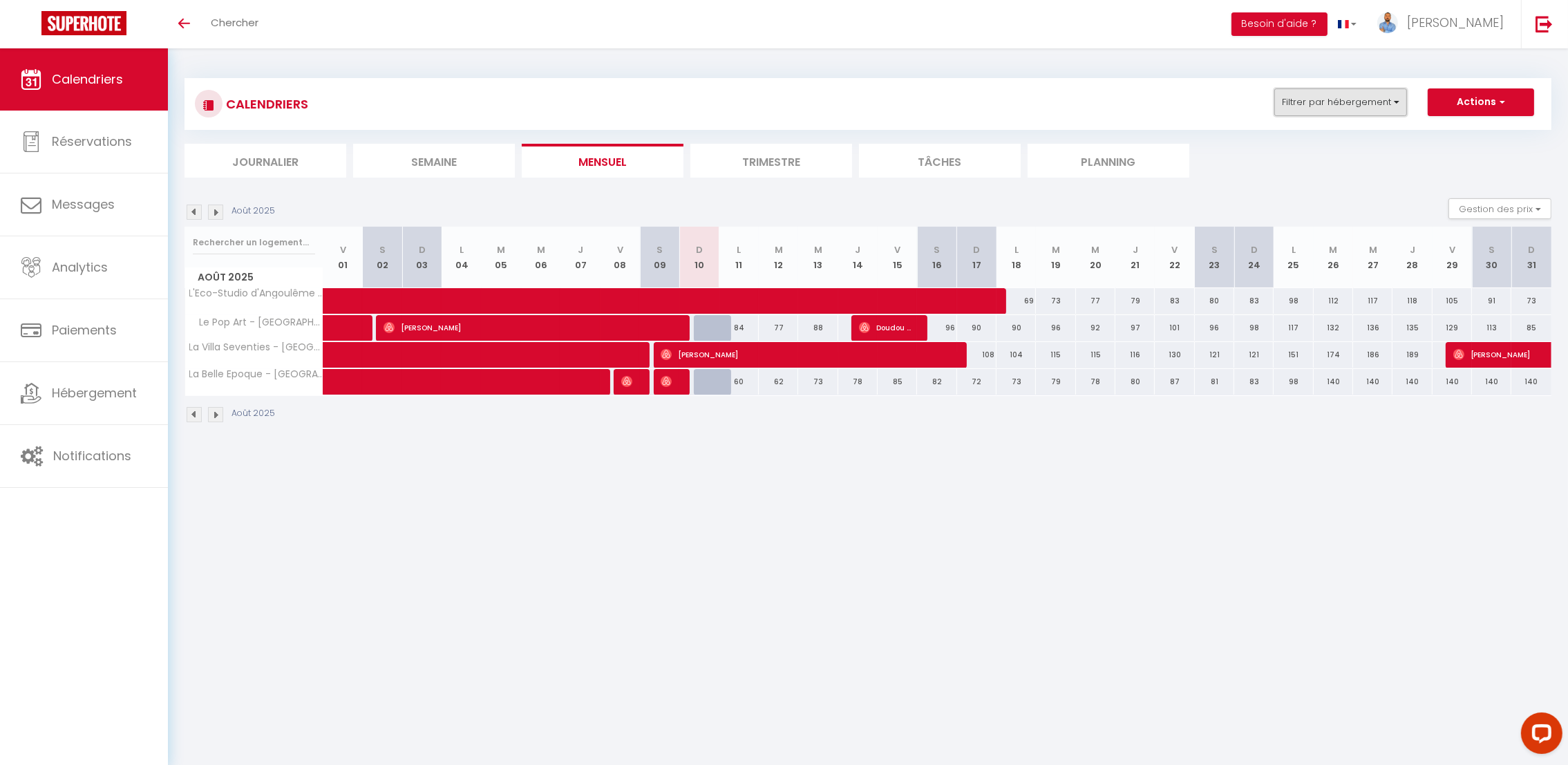
click at [1345, 92] on button "Filtrer par hébergement" at bounding box center [1341, 102] width 133 height 28
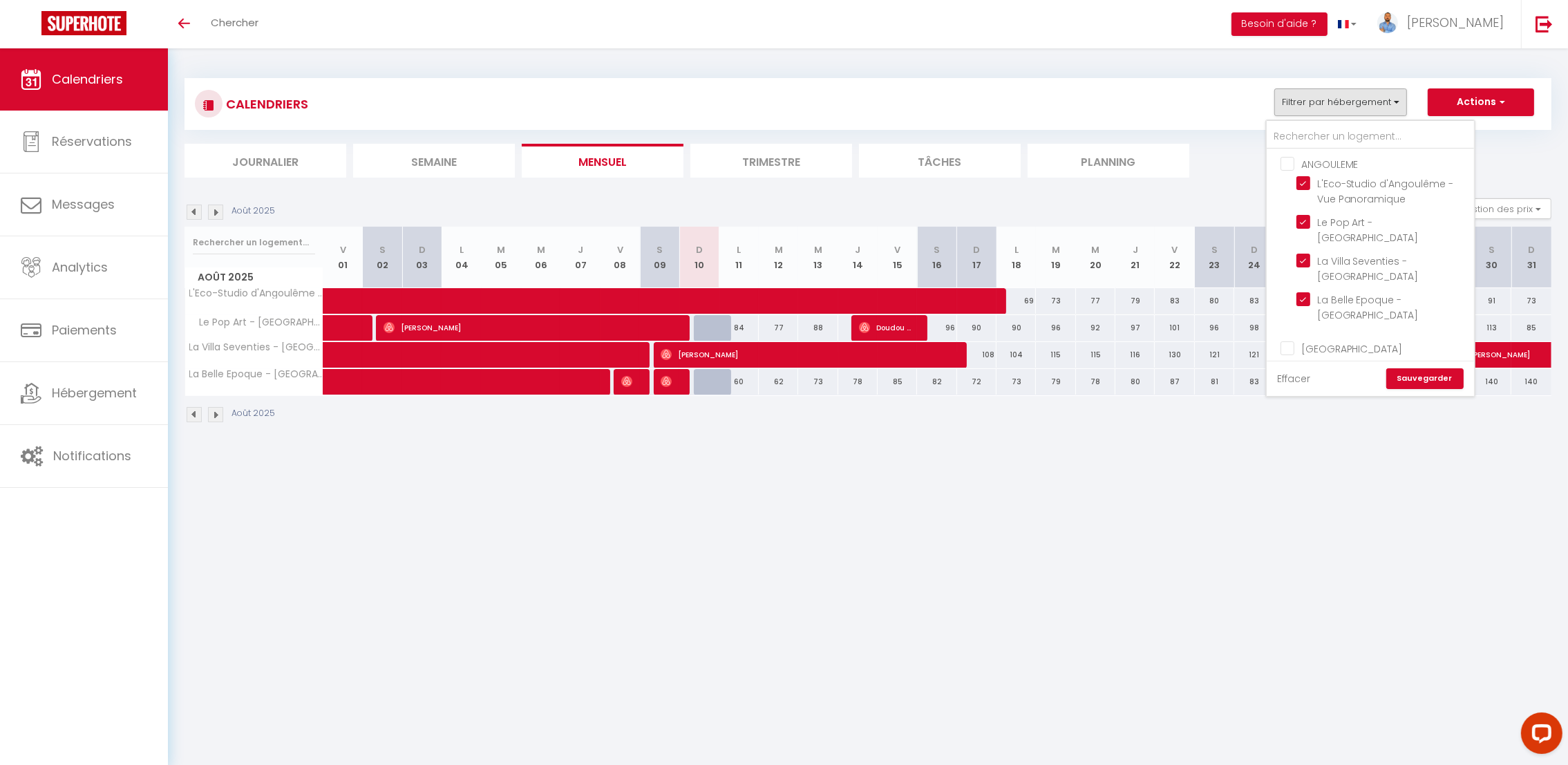
click at [1305, 382] on link "Effacer" at bounding box center [1293, 378] width 33 height 15
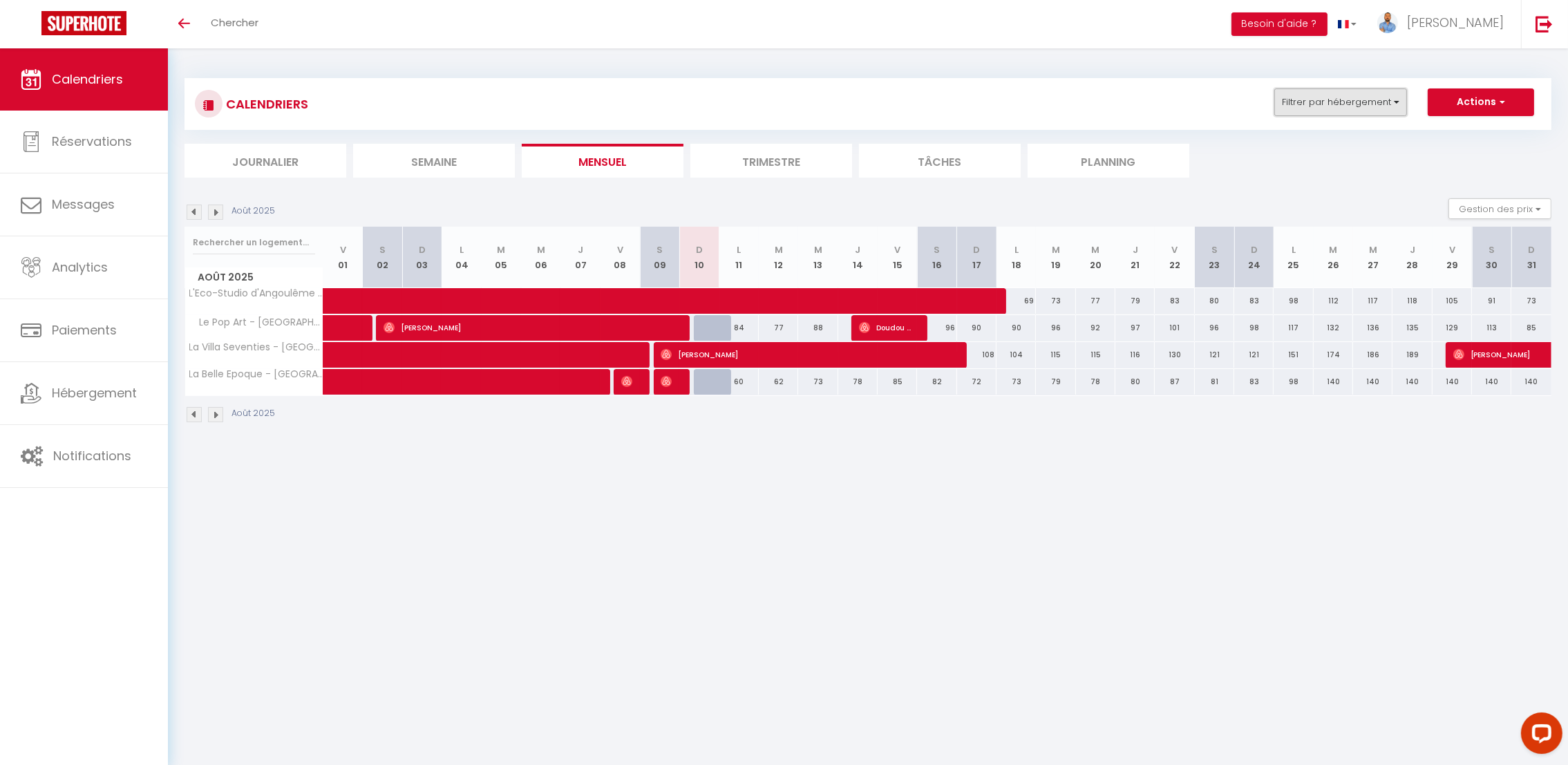
click at [1386, 116] on button "Filtrer par hébergement" at bounding box center [1341, 102] width 133 height 28
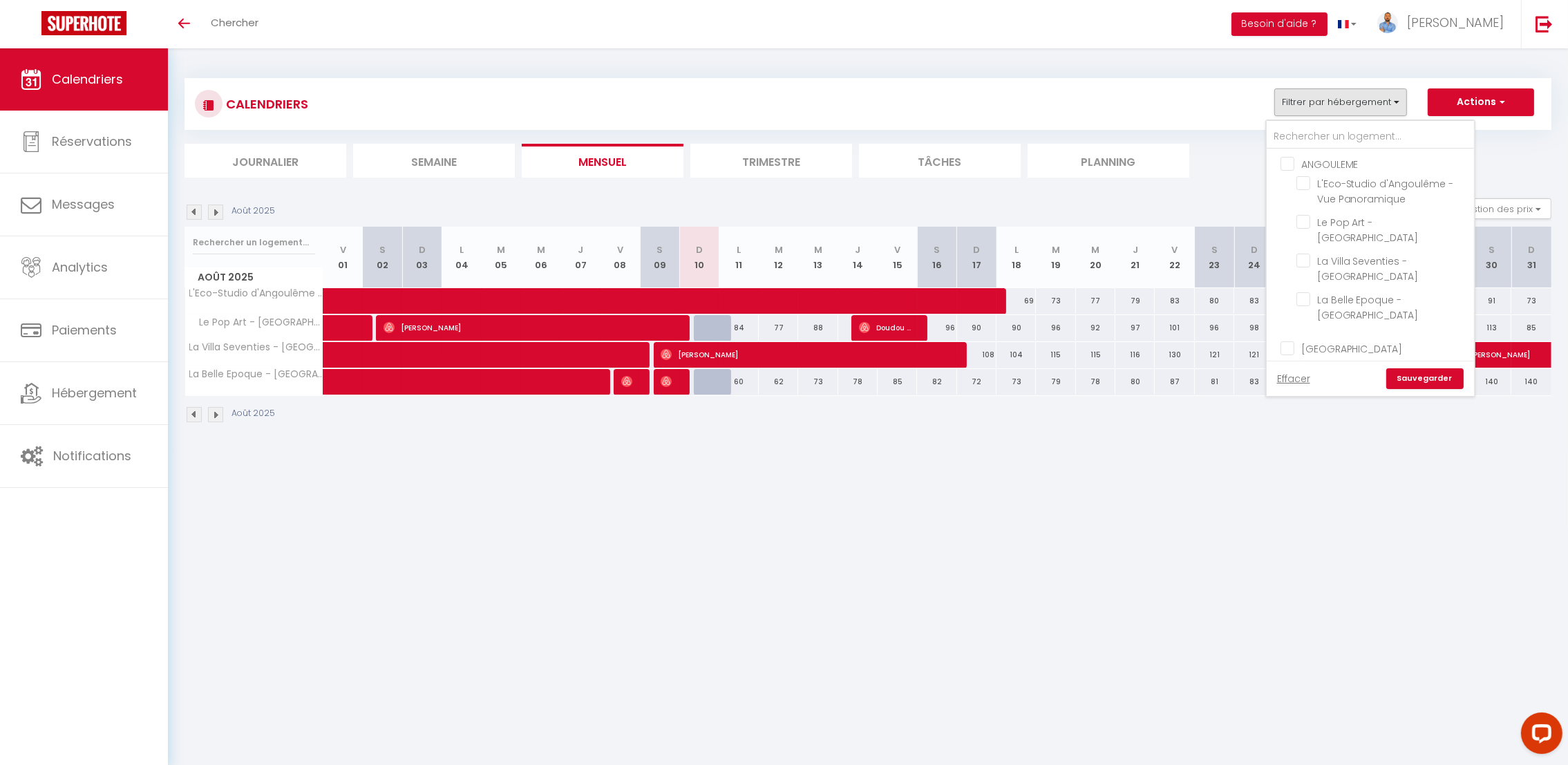
click at [1427, 383] on link "Sauvegarder" at bounding box center [1425, 378] width 77 height 21
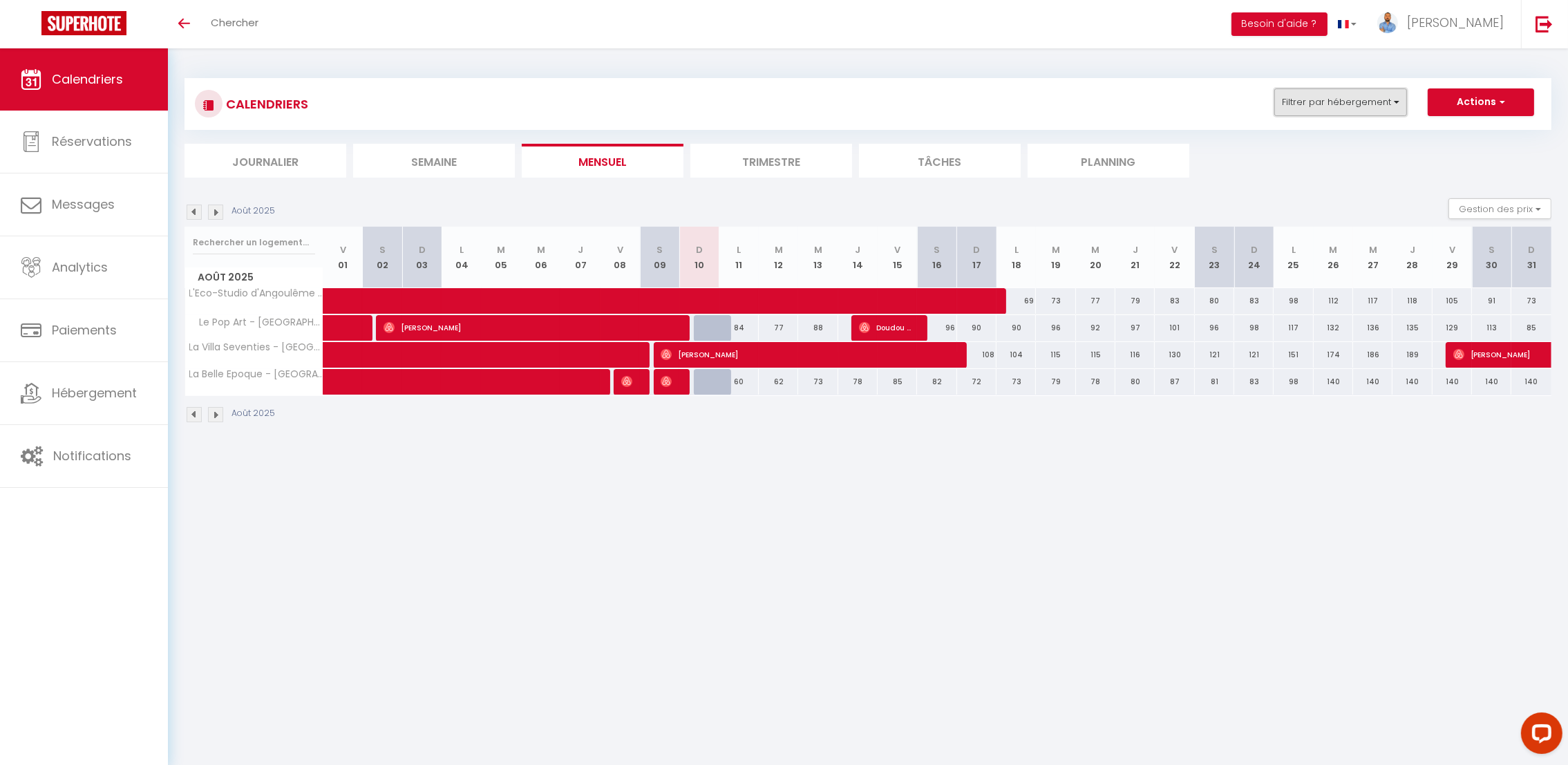
click at [1307, 104] on button "Filtrer par hébergement" at bounding box center [1341, 102] width 133 height 28
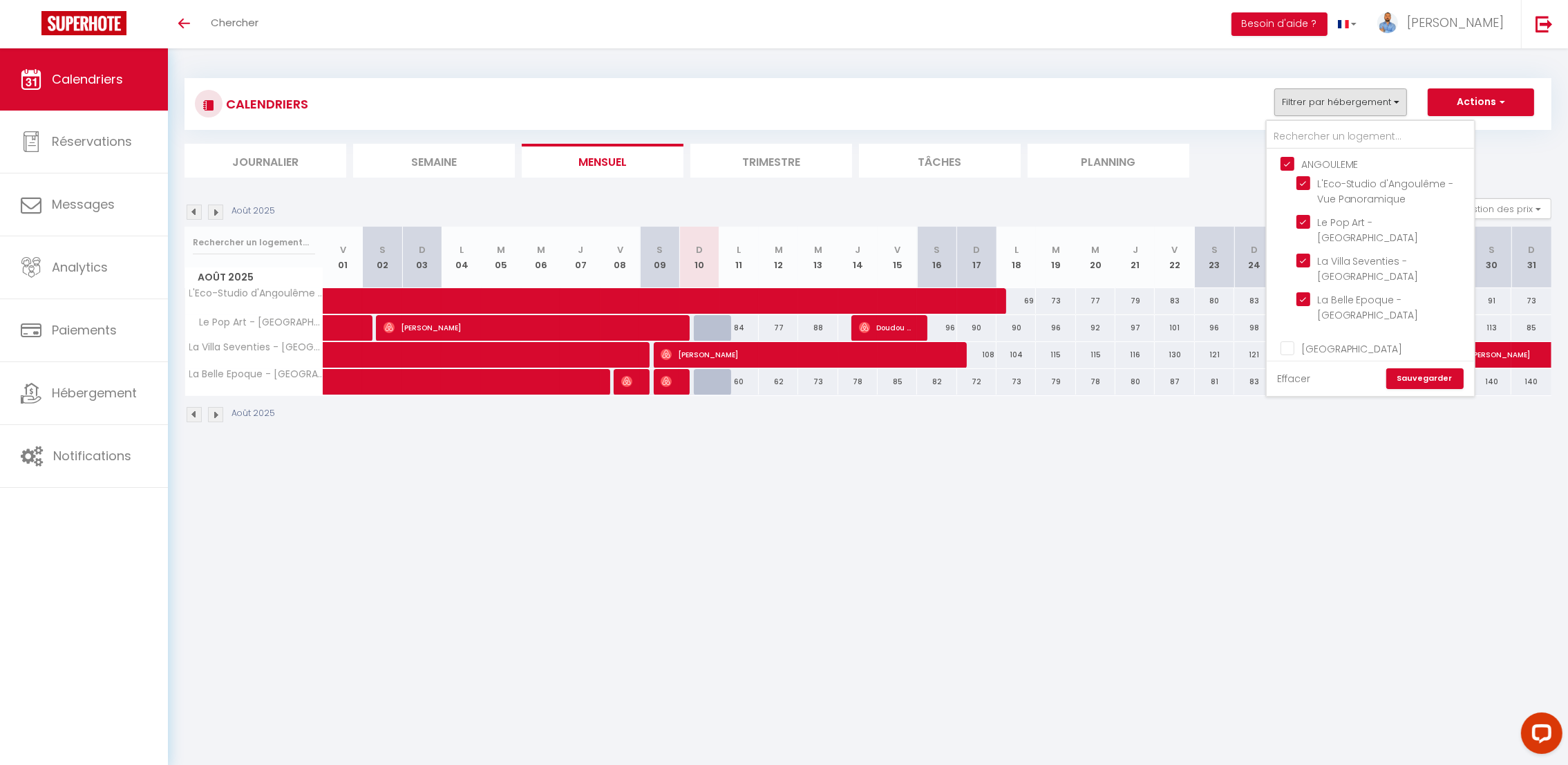
click at [1291, 376] on link "Effacer" at bounding box center [1293, 378] width 33 height 15
checkbox input "false"
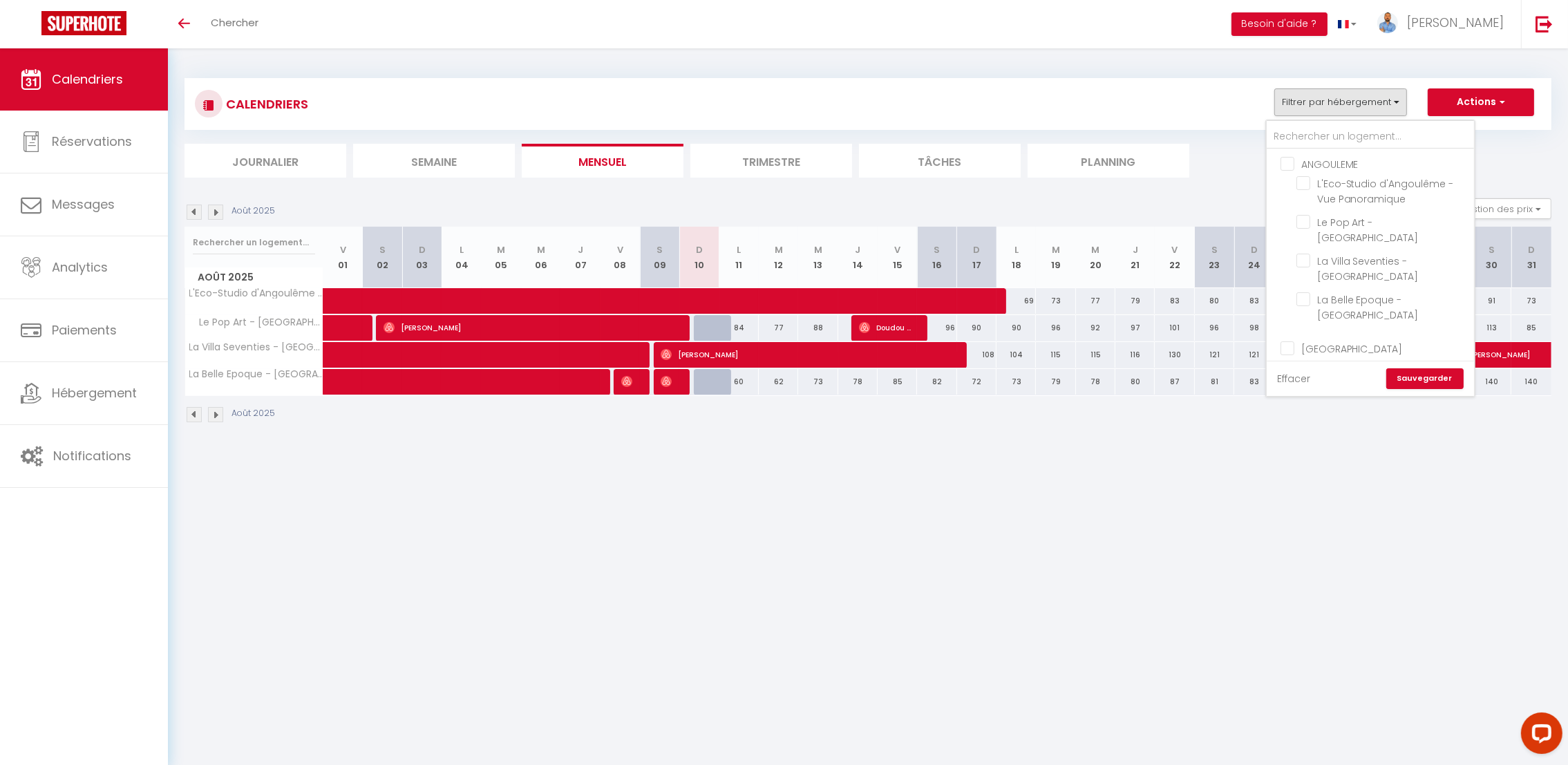
checkbox input "false"
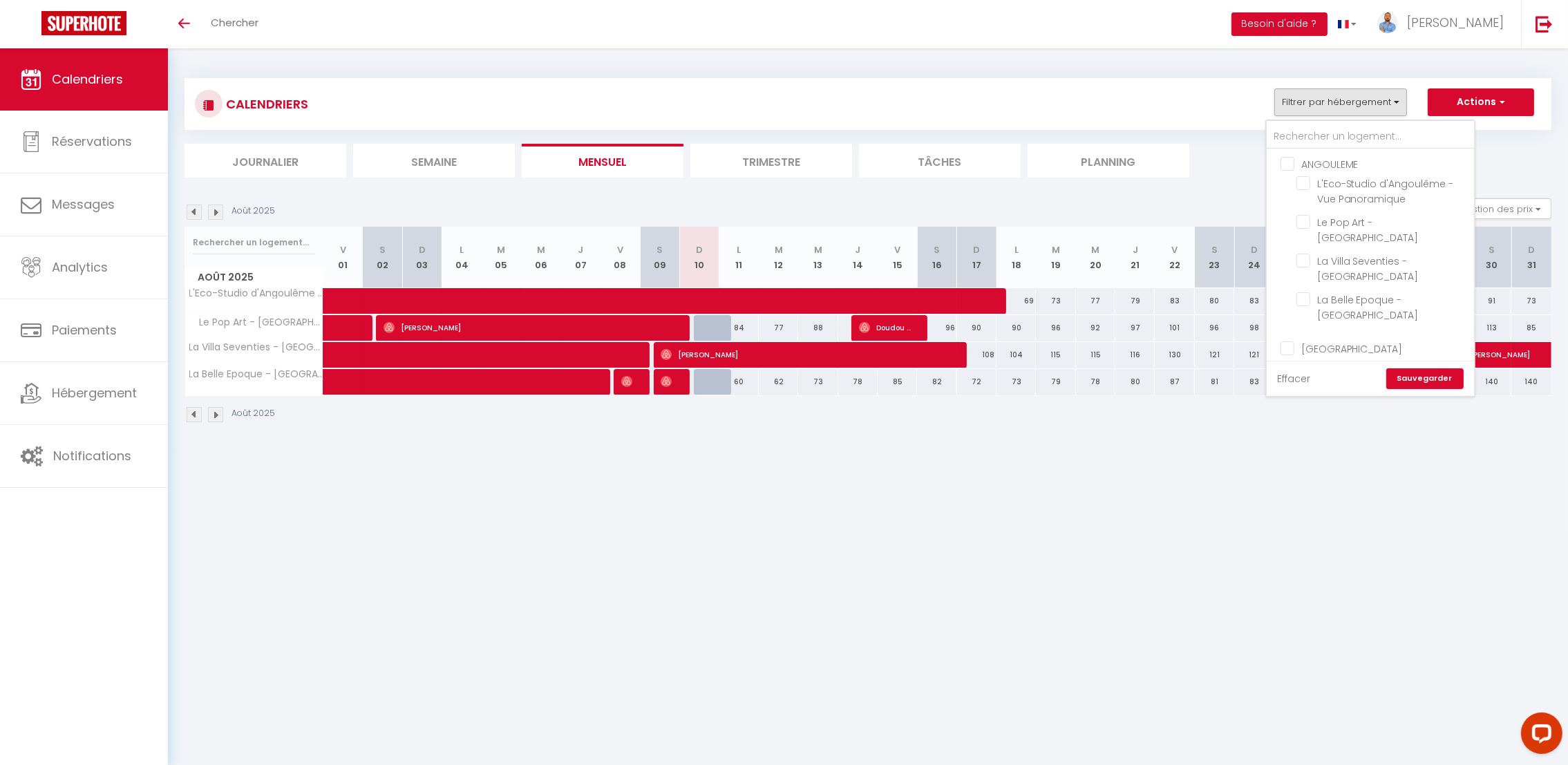
checkbox input "false"
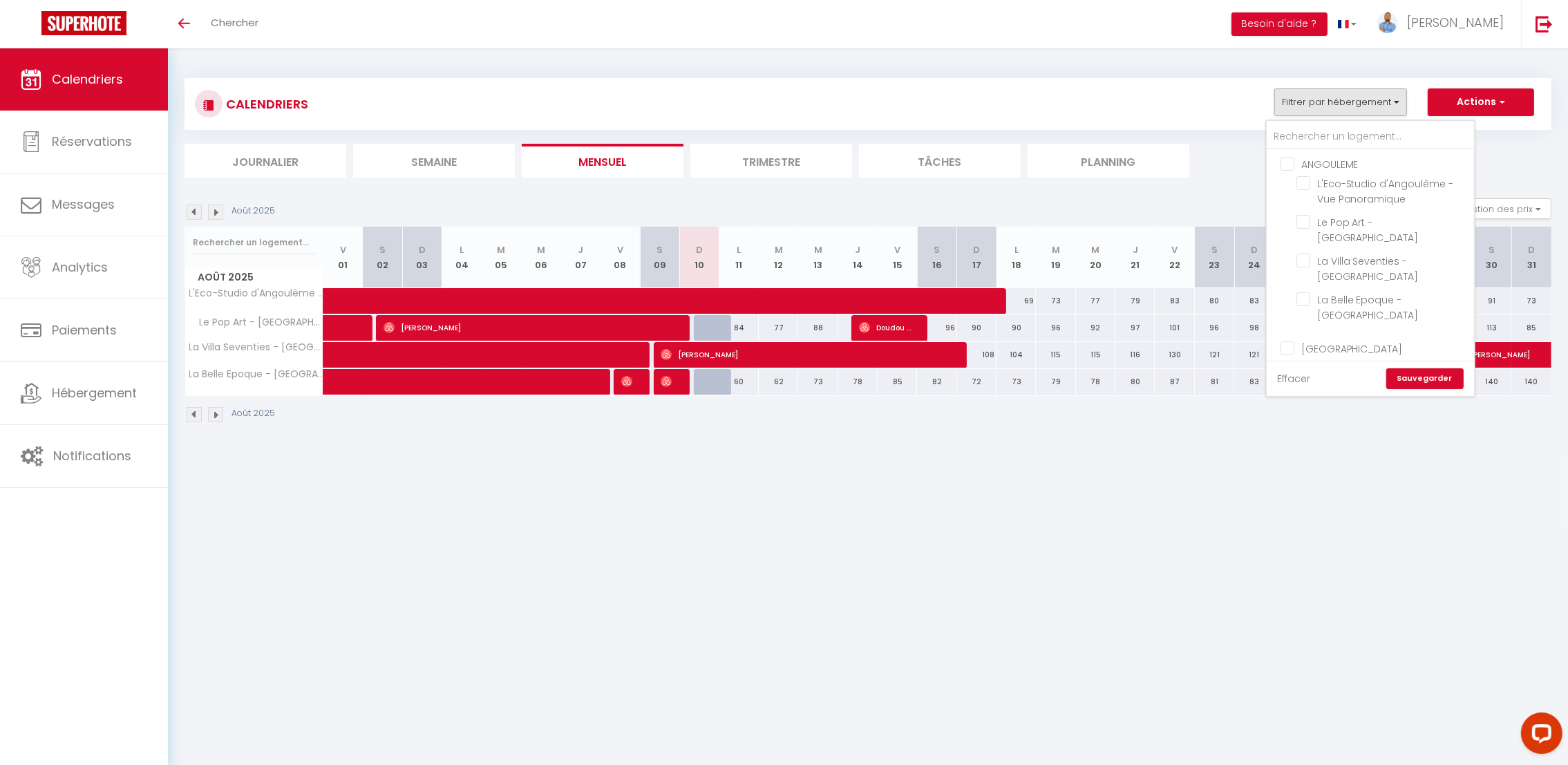
checkbox input "false"
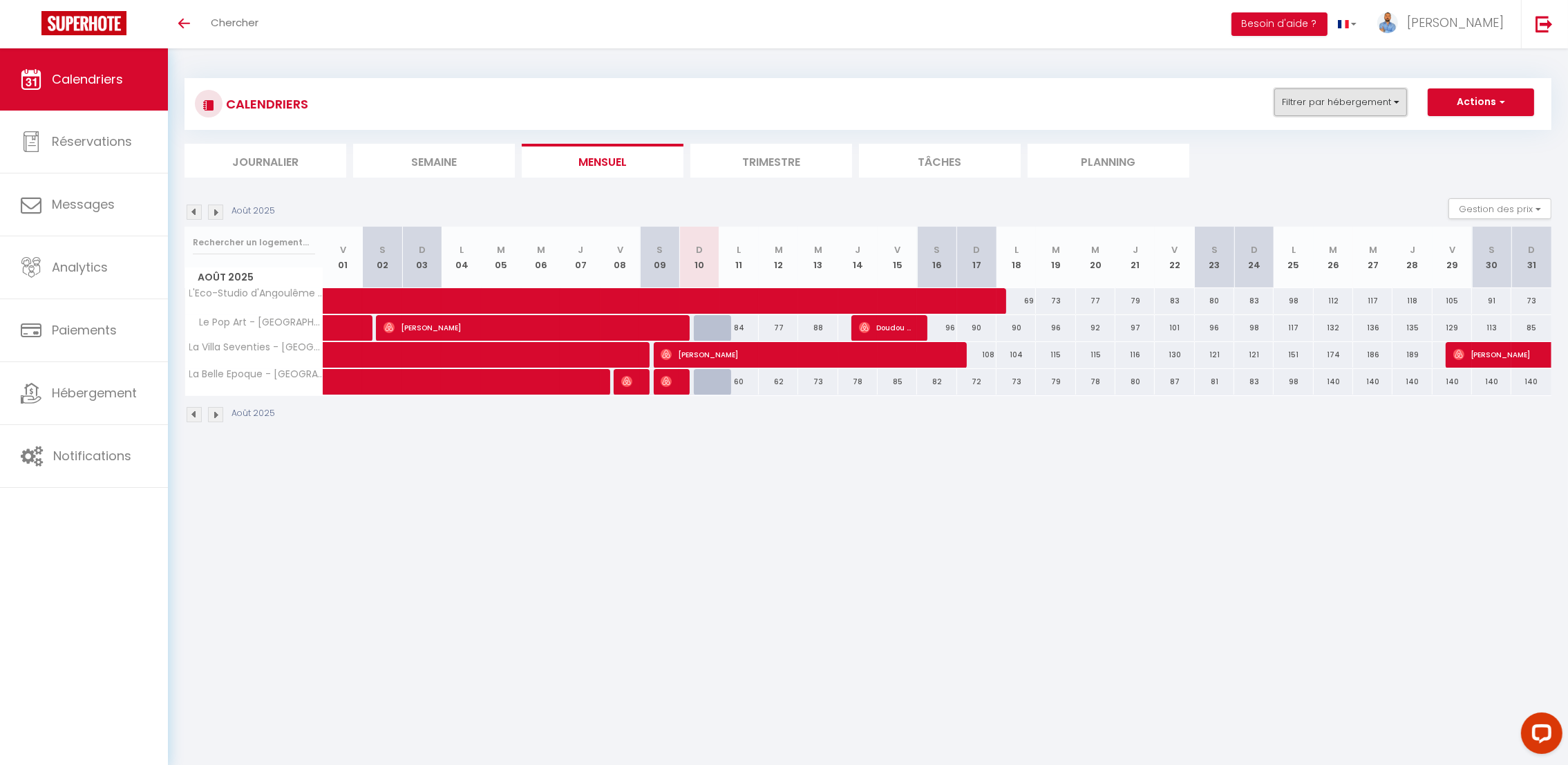
click at [1310, 95] on button "Filtrer par hébergement" at bounding box center [1341, 102] width 133 height 28
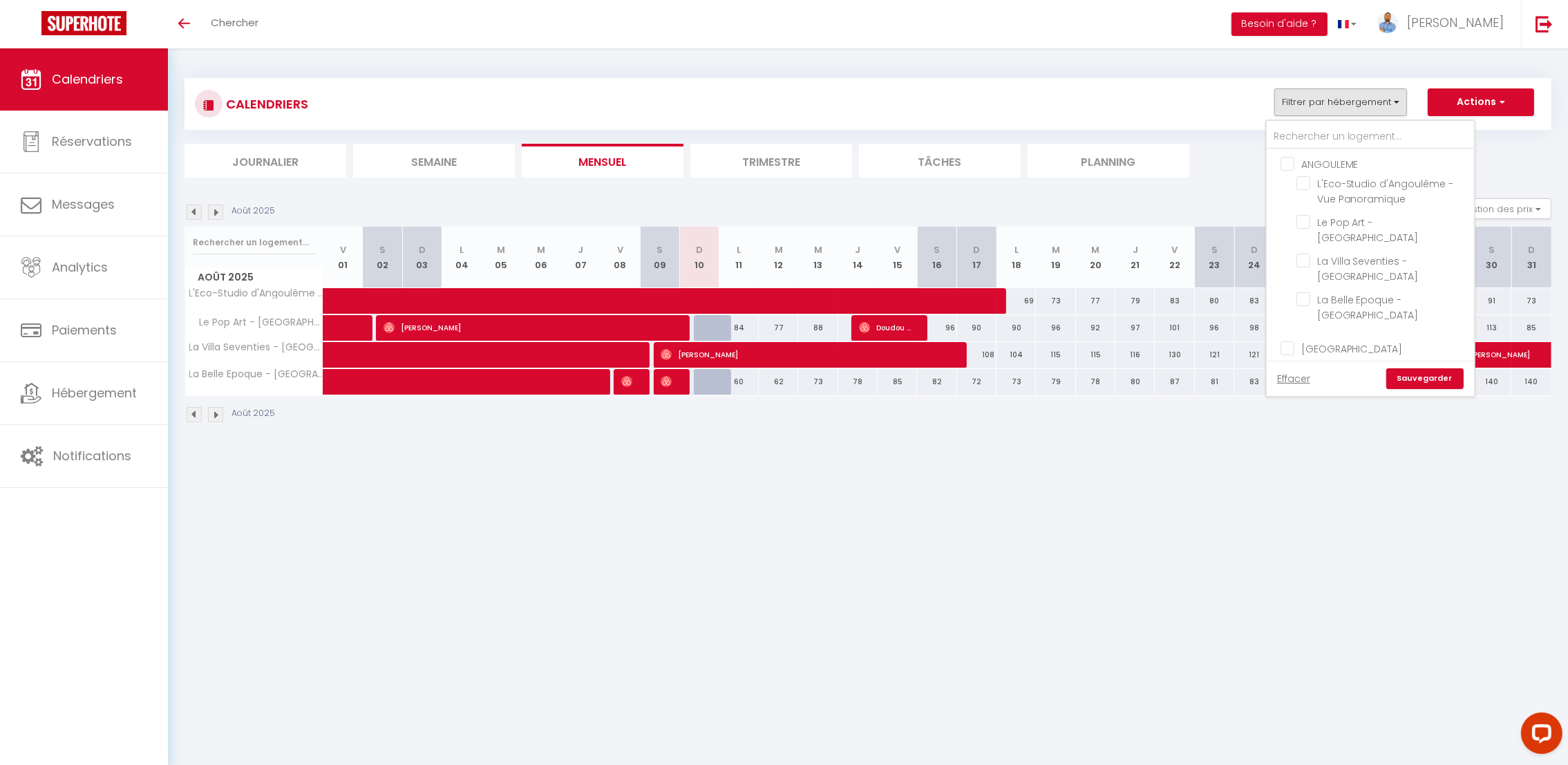
click at [1288, 163] on input "ANGOULEME" at bounding box center [1384, 163] width 207 height 13
checkbox input "true"
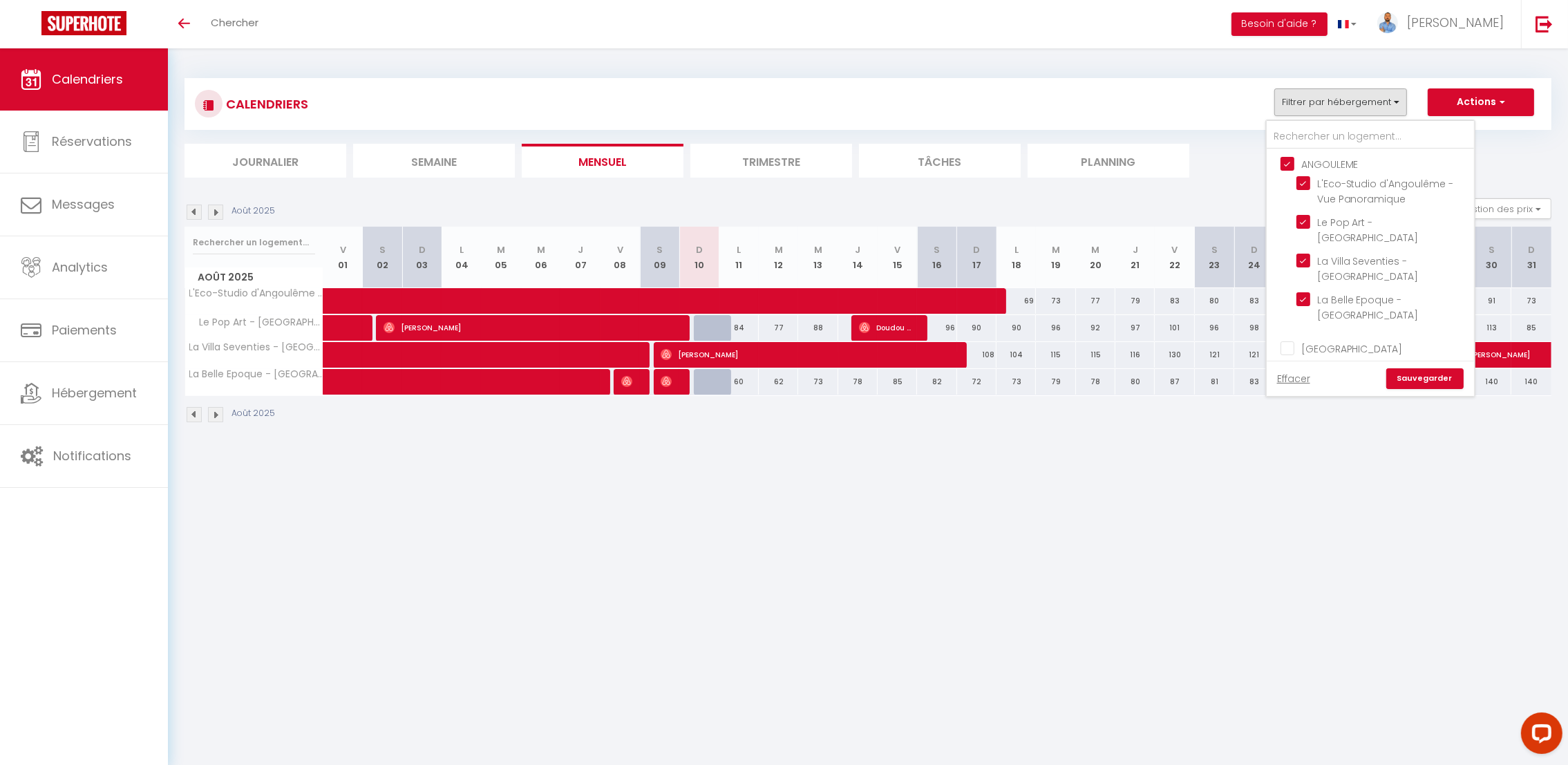
checkbox input "true"
checkbox input "false"
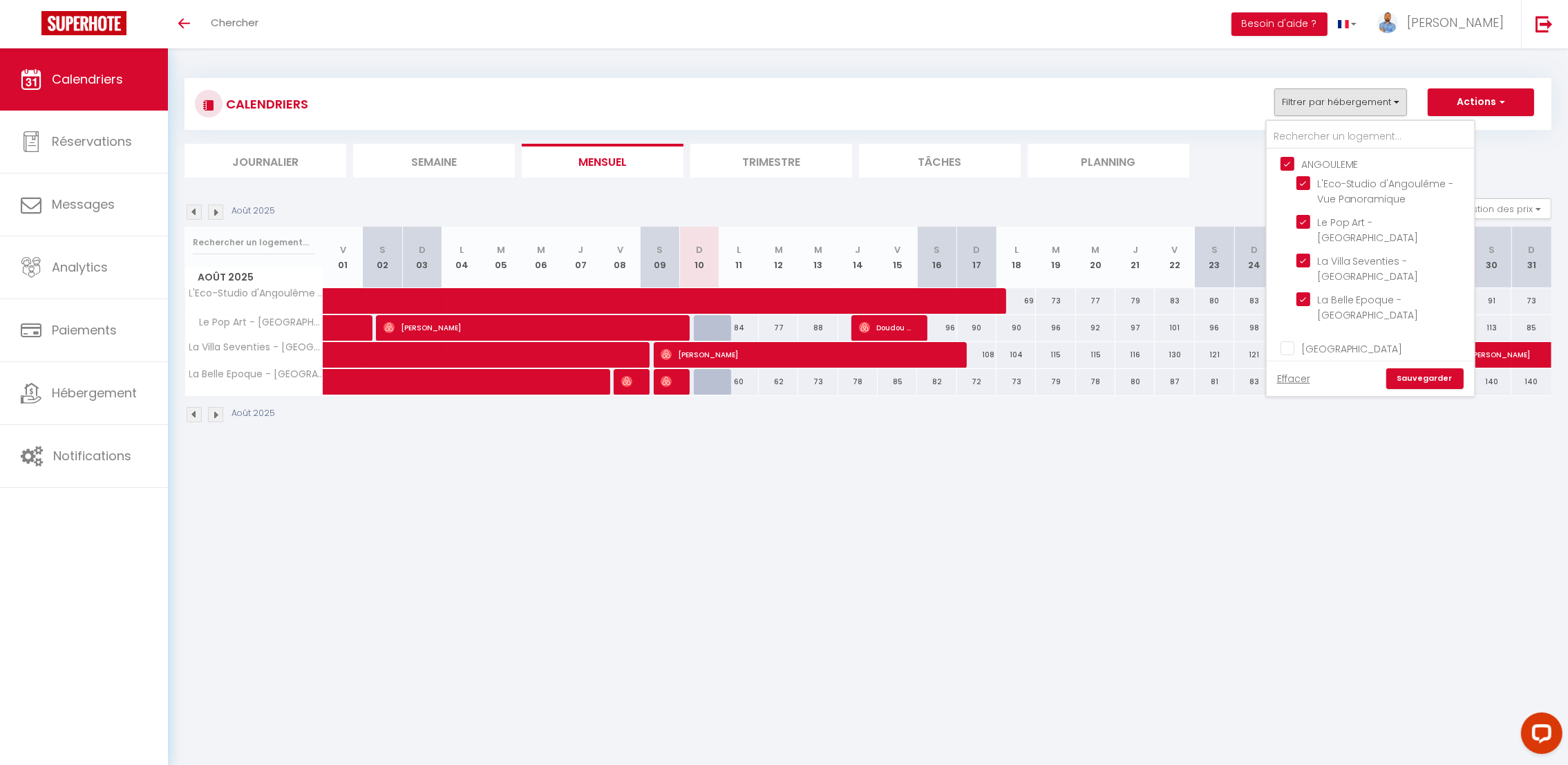
checkbox input "false"
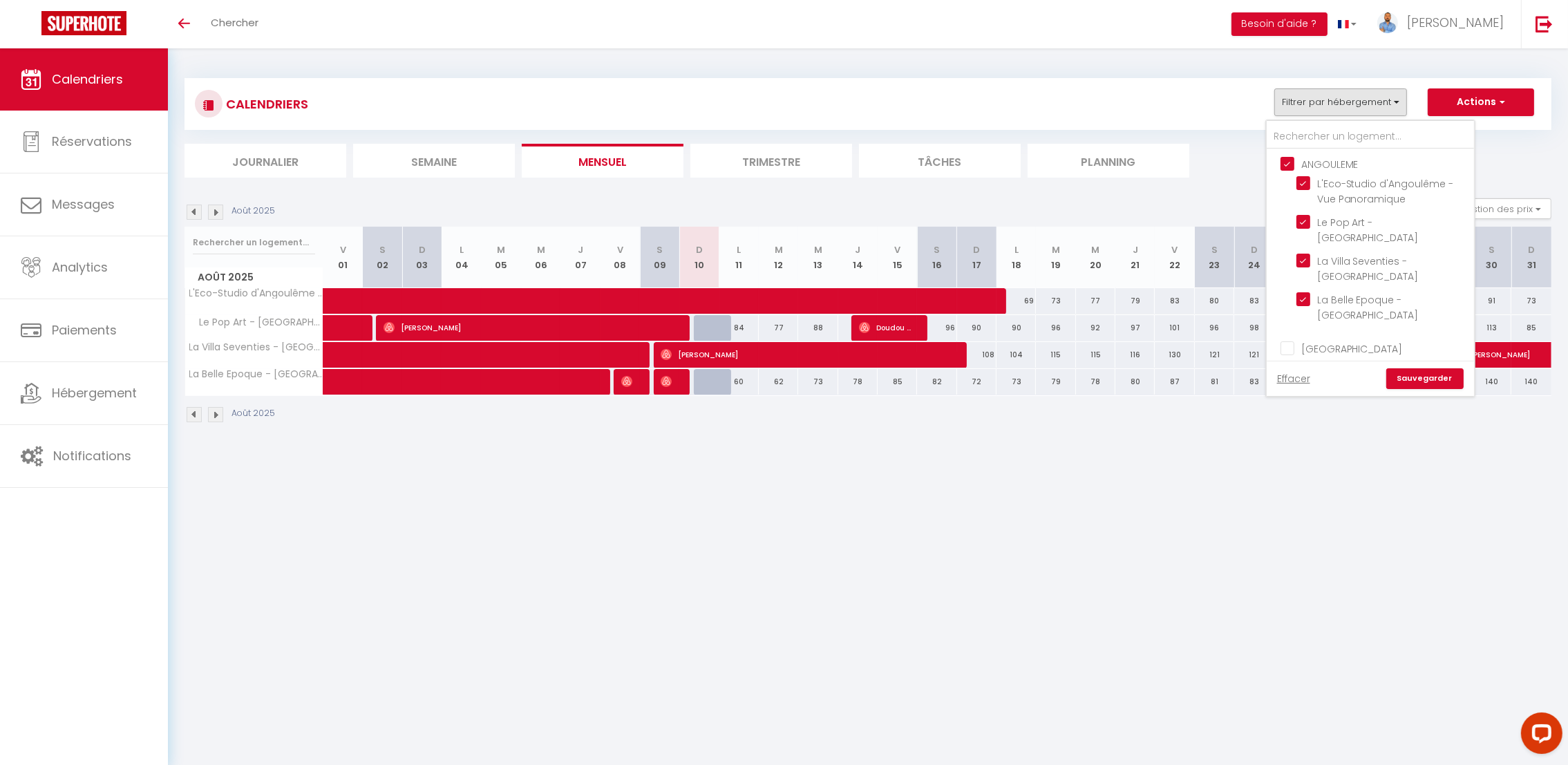
click at [1291, 341] on input "[GEOGRAPHIC_DATA]" at bounding box center [1384, 347] width 207 height 13
checkbox input "true"
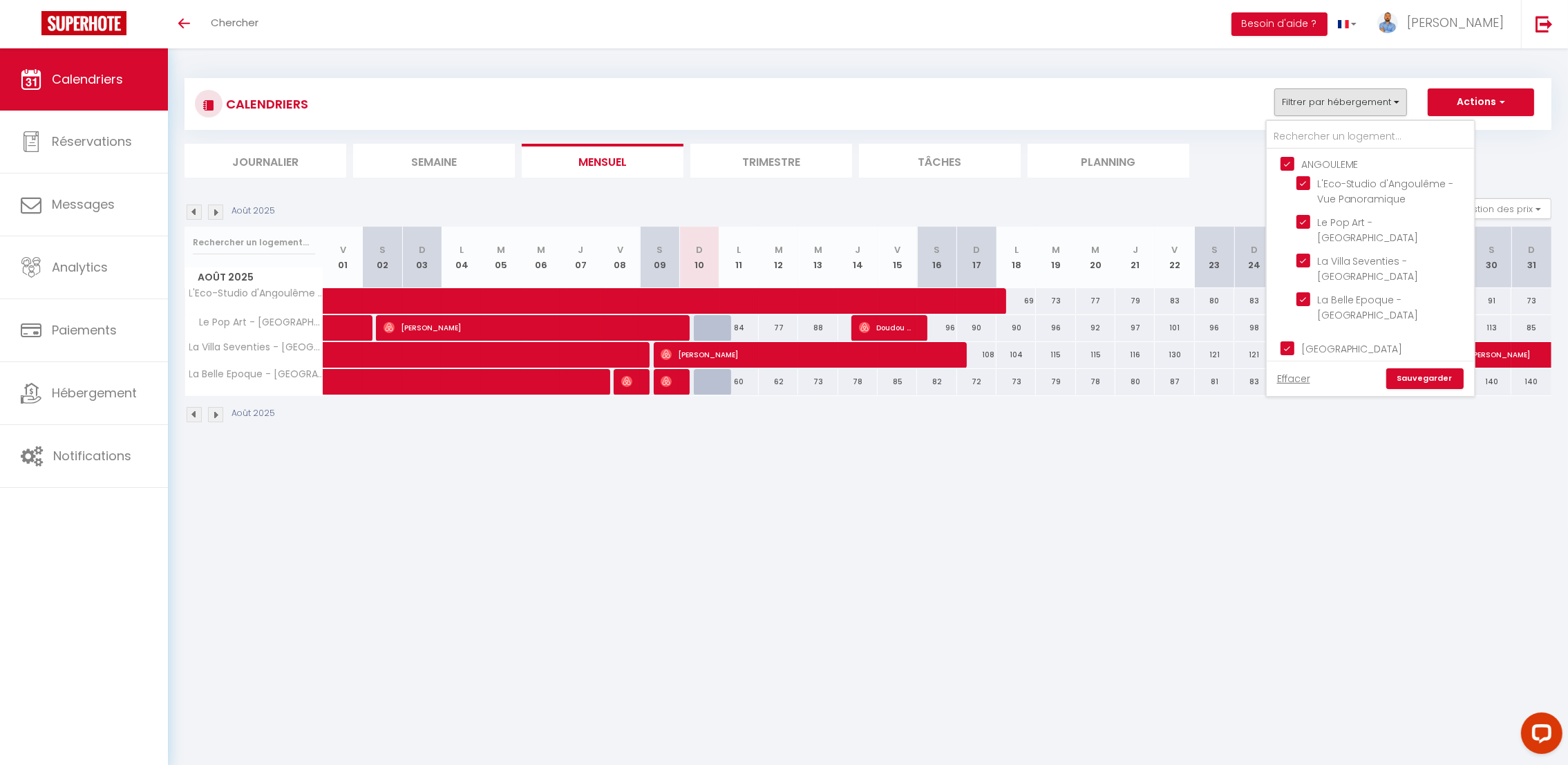
checkbox input "false"
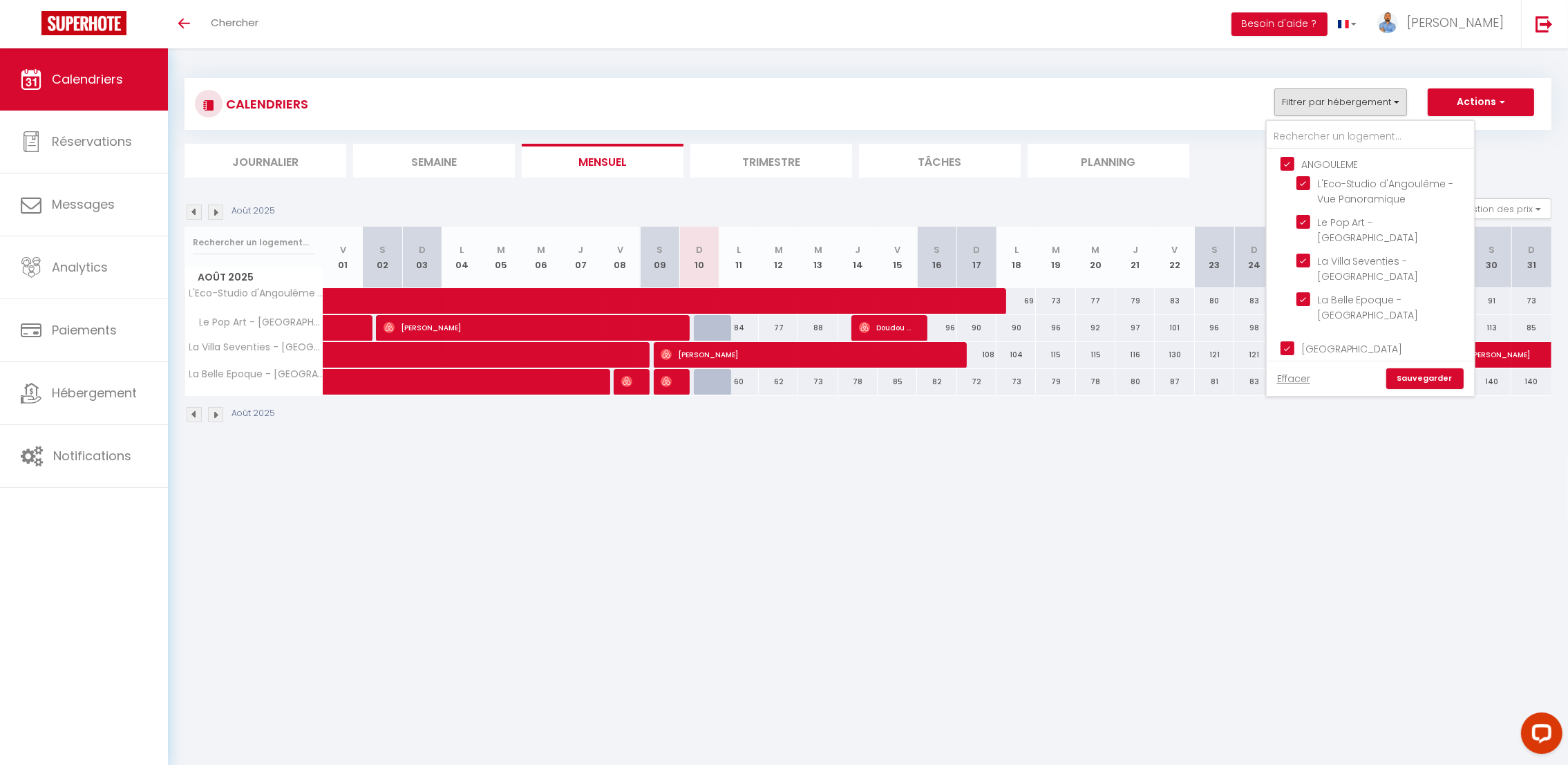
checkbox input "false"
drag, startPoint x: 1295, startPoint y: 167, endPoint x: 1293, endPoint y: 183, distance: 16.1
click at [1293, 222] on input "LIBOURNE" at bounding box center [1384, 228] width 207 height 13
checkbox input "true"
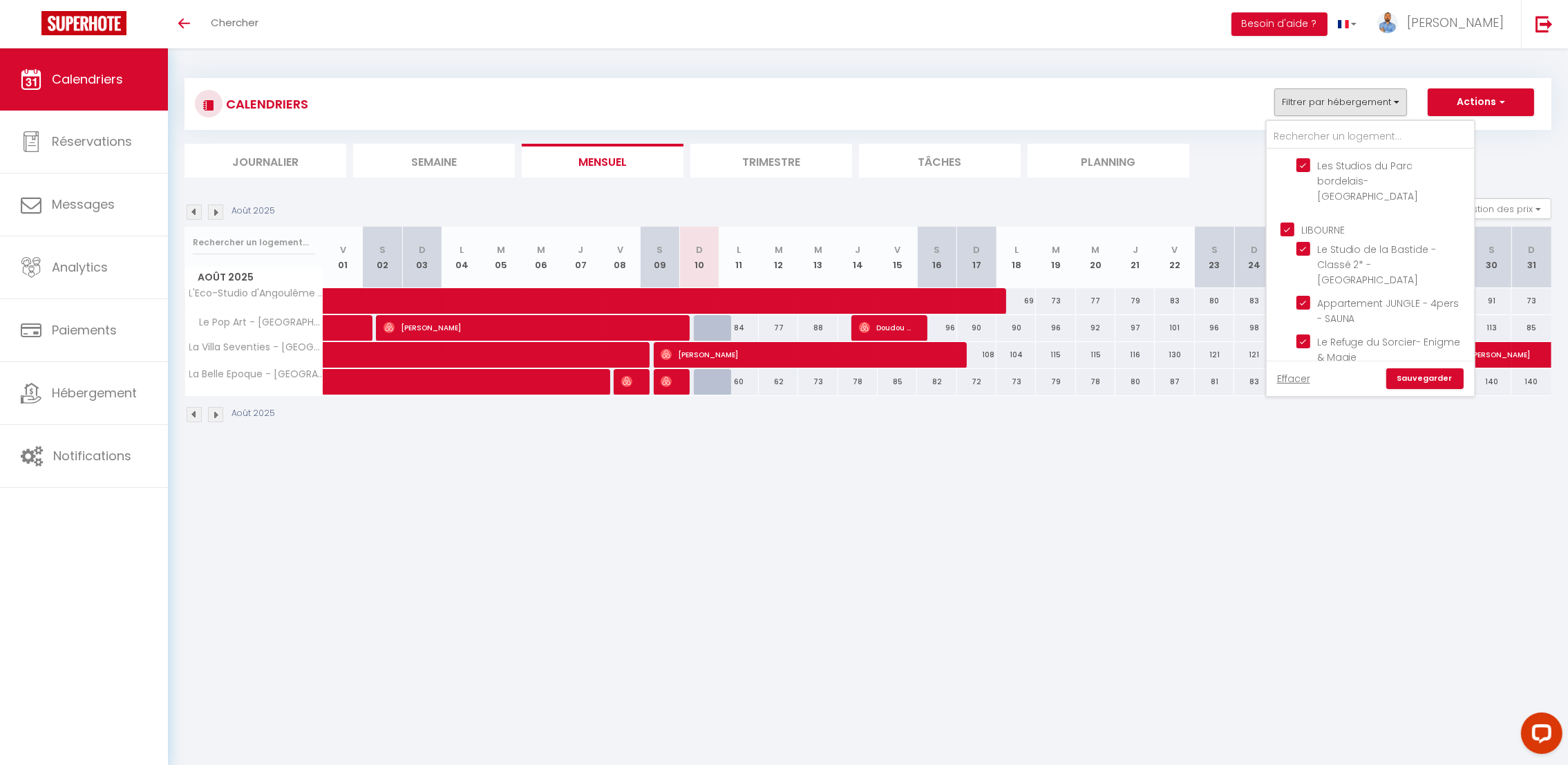
checkbox input "true"
checkbox input "false"
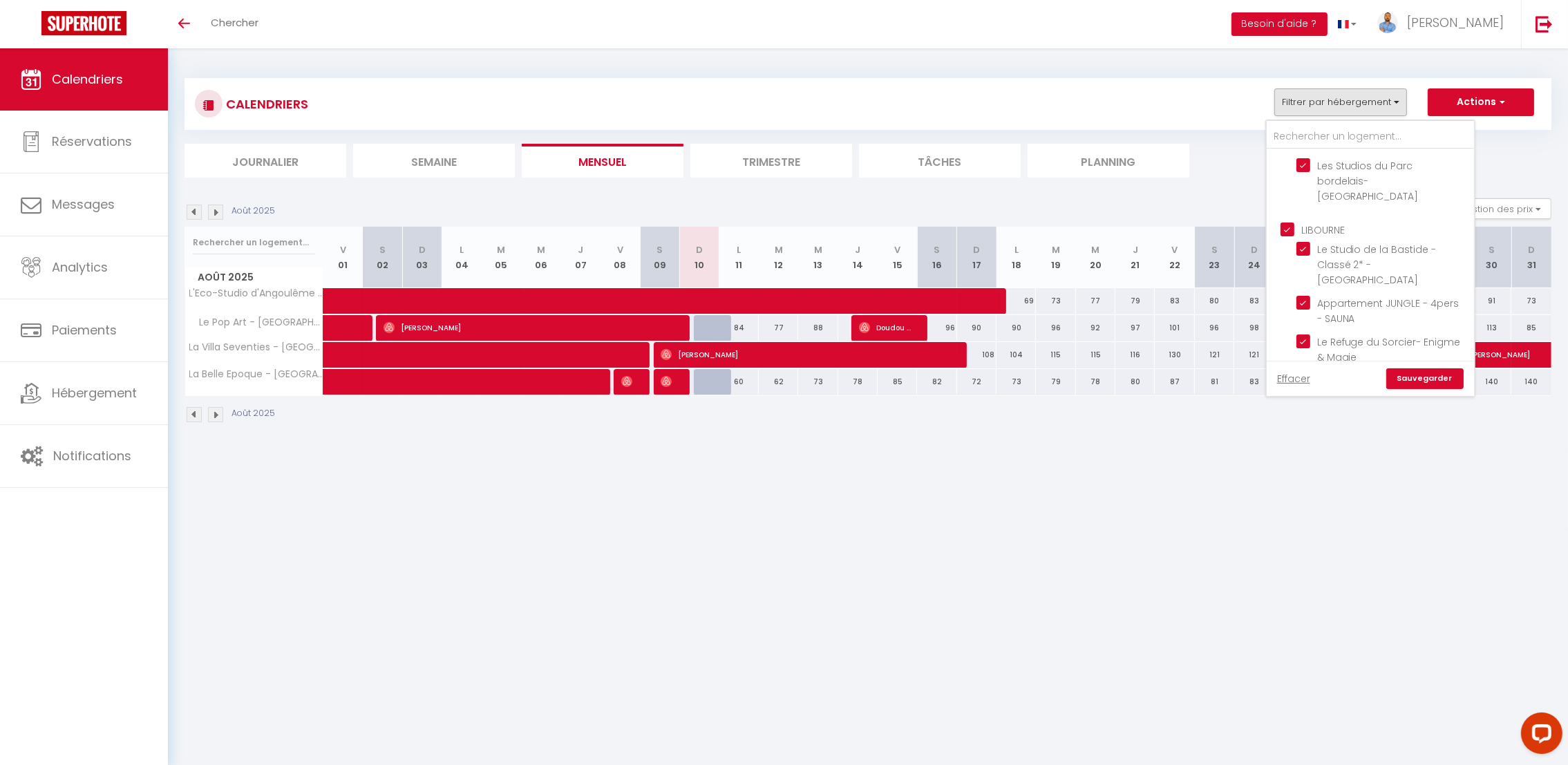
checkbox input "false"
click at [1292, 383] on input "Dax" at bounding box center [1384, 390] width 207 height 13
checkbox input "true"
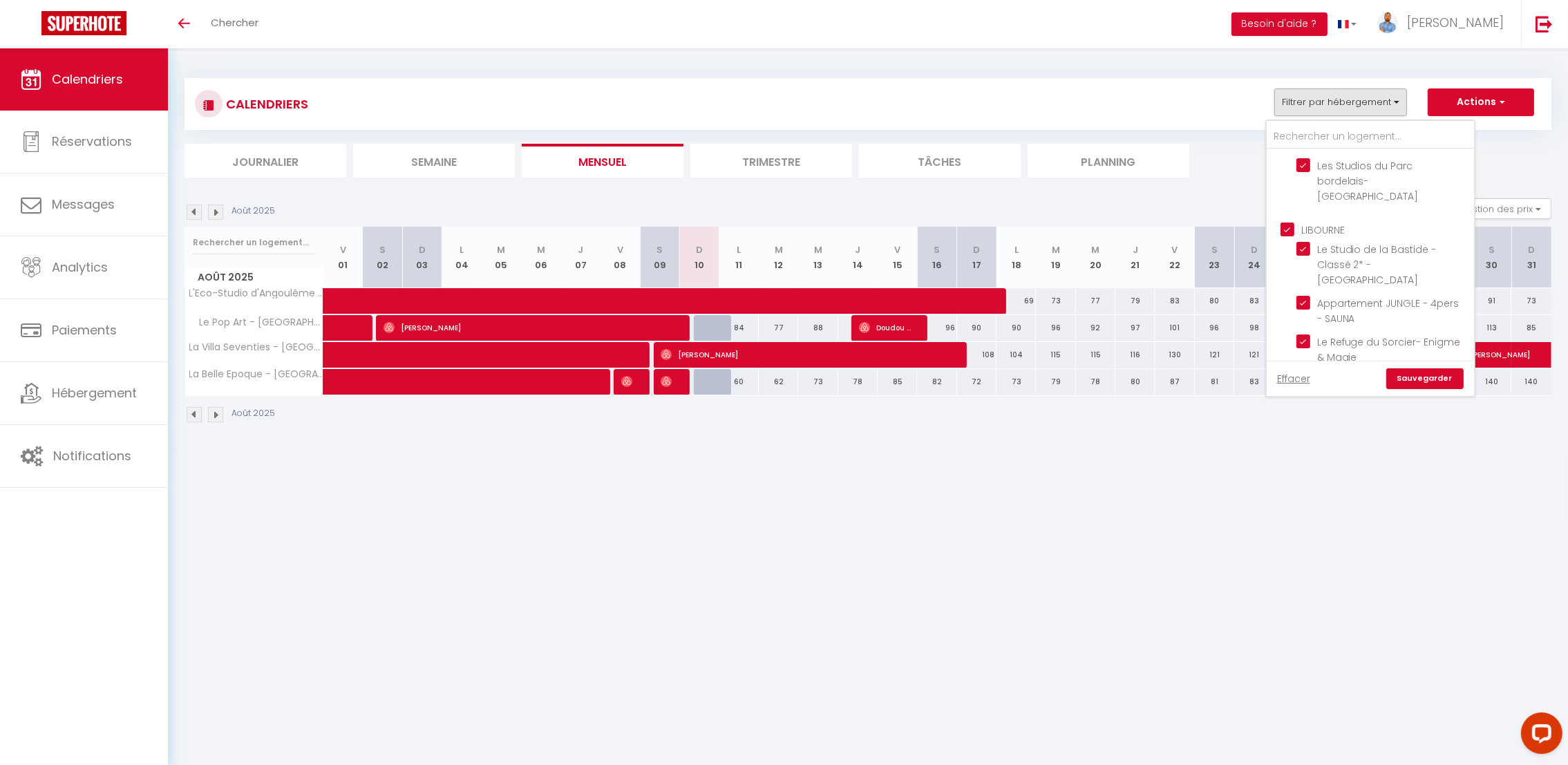
checkbox input "true"
click at [1408, 382] on link "Sauvegarder" at bounding box center [1425, 378] width 77 height 21
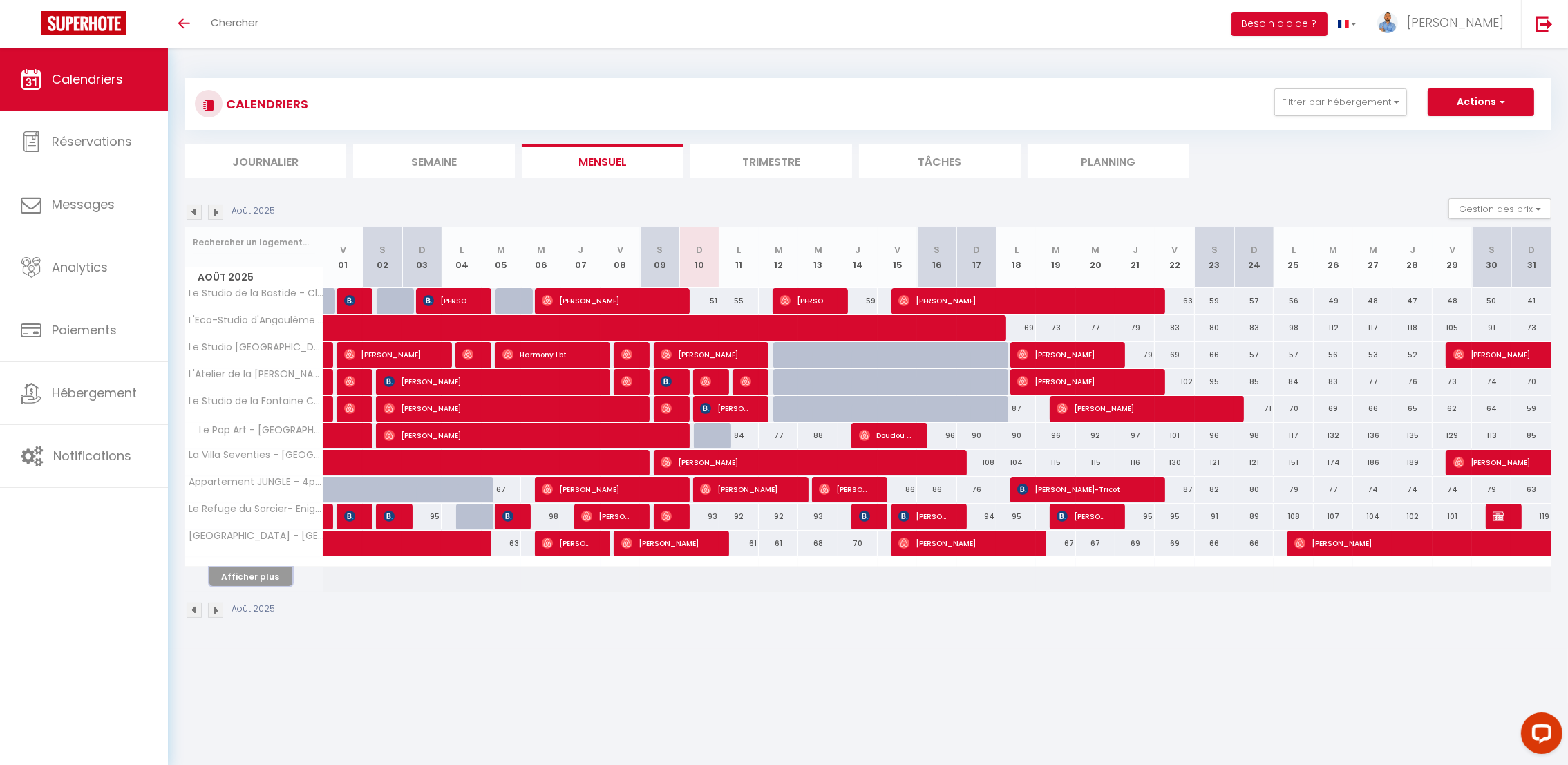
click at [258, 582] on button "Afficher plus" at bounding box center [250, 576] width 83 height 19
